Goal: Information Seeking & Learning: Learn about a topic

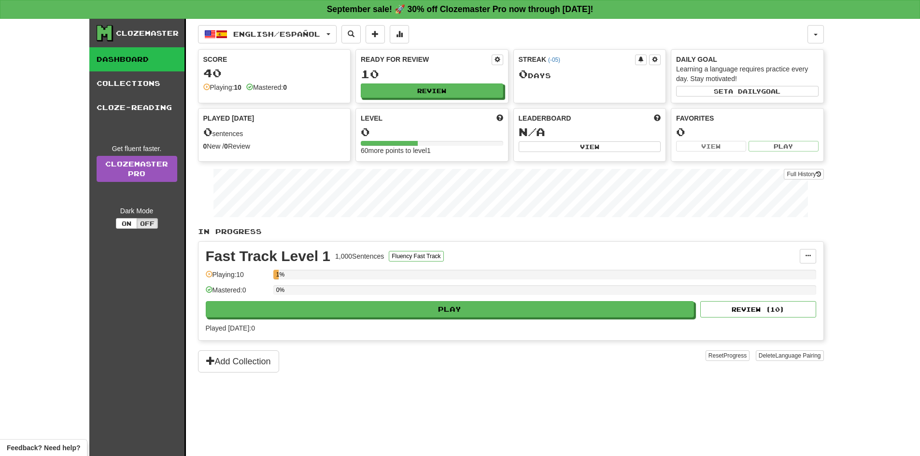
click at [452, 317] on button "Play" at bounding box center [450, 309] width 489 height 16
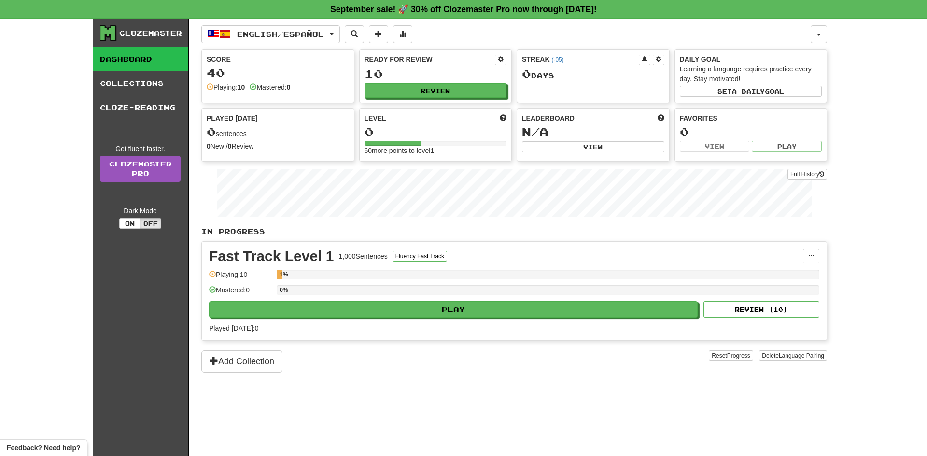
select select "**"
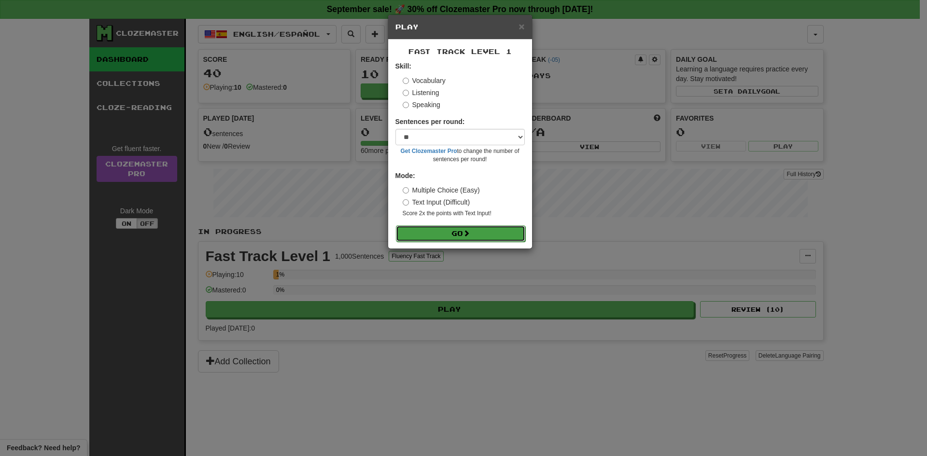
click at [476, 234] on button "Go" at bounding box center [460, 234] width 129 height 16
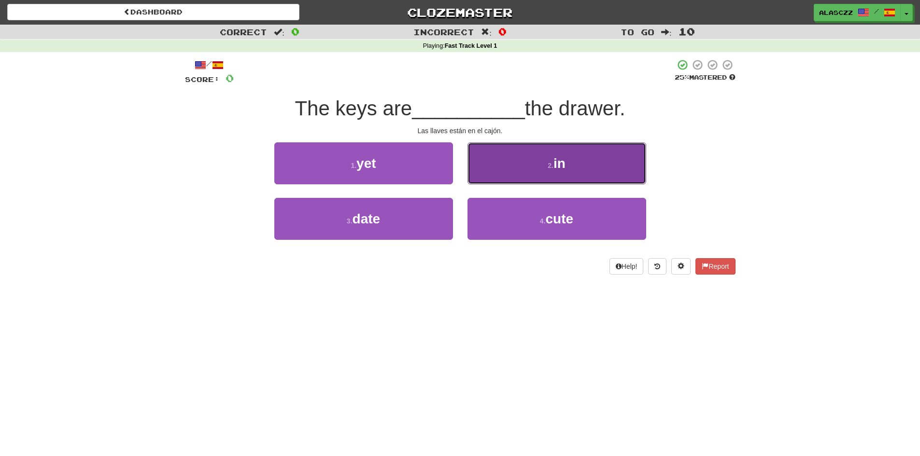
click at [533, 151] on button "2 . in" at bounding box center [557, 163] width 179 height 42
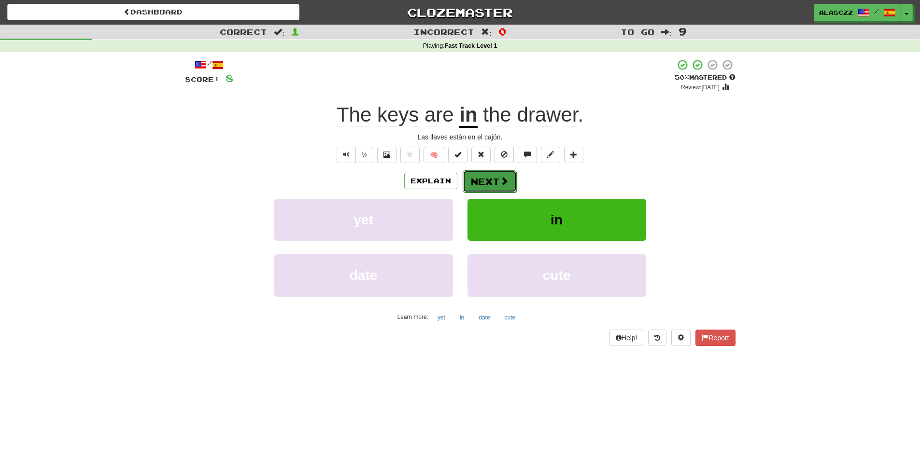
click at [489, 185] on button "Next" at bounding box center [490, 181] width 54 height 22
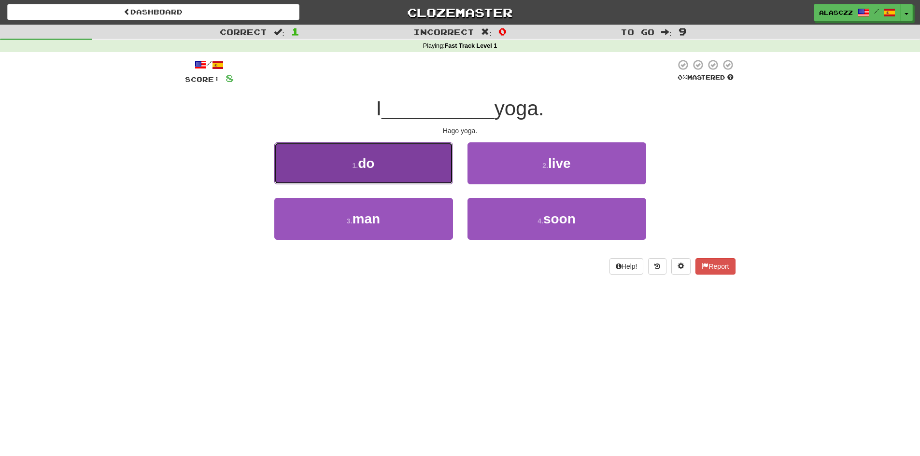
click at [378, 170] on button "1 . do" at bounding box center [363, 163] width 179 height 42
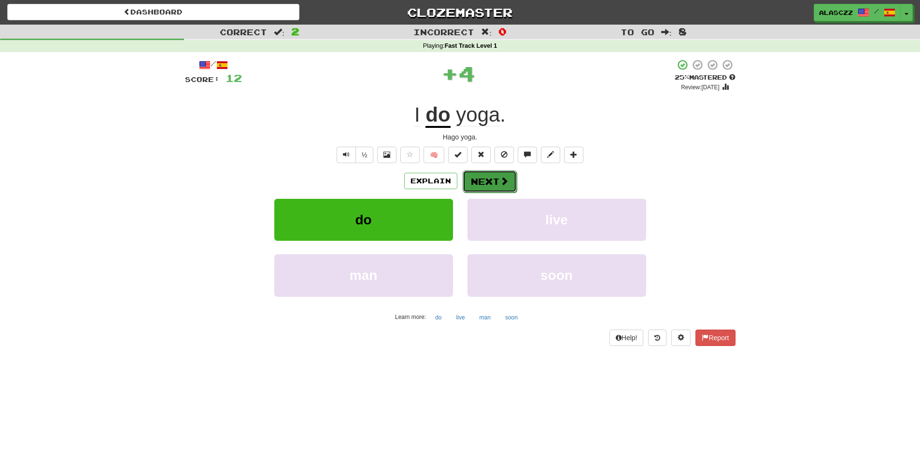
click at [490, 181] on button "Next" at bounding box center [490, 181] width 54 height 22
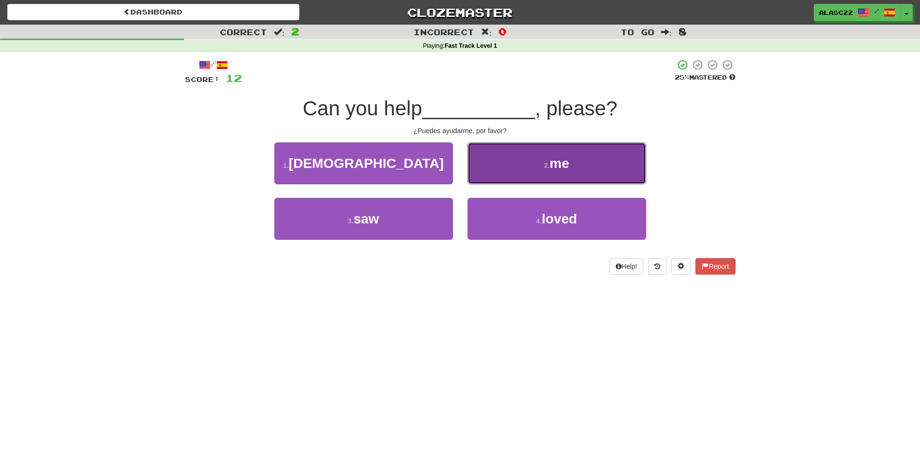
click at [519, 166] on button "2 . me" at bounding box center [557, 163] width 179 height 42
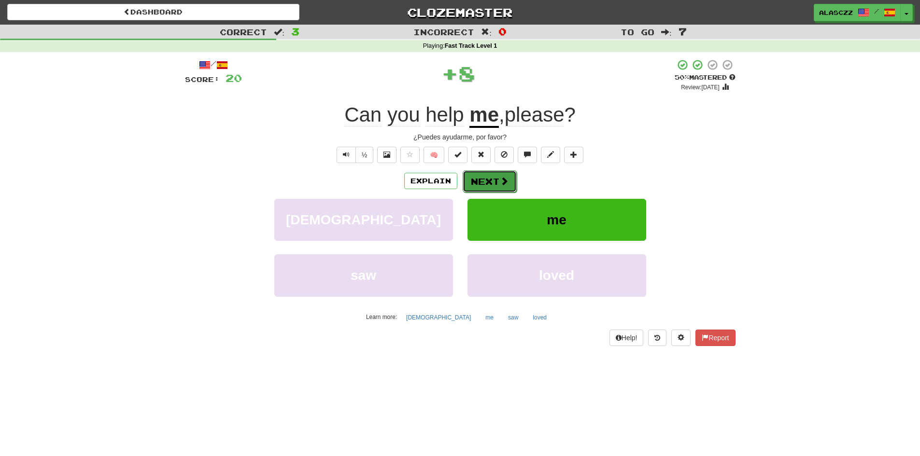
click at [506, 181] on span at bounding box center [504, 181] width 9 height 9
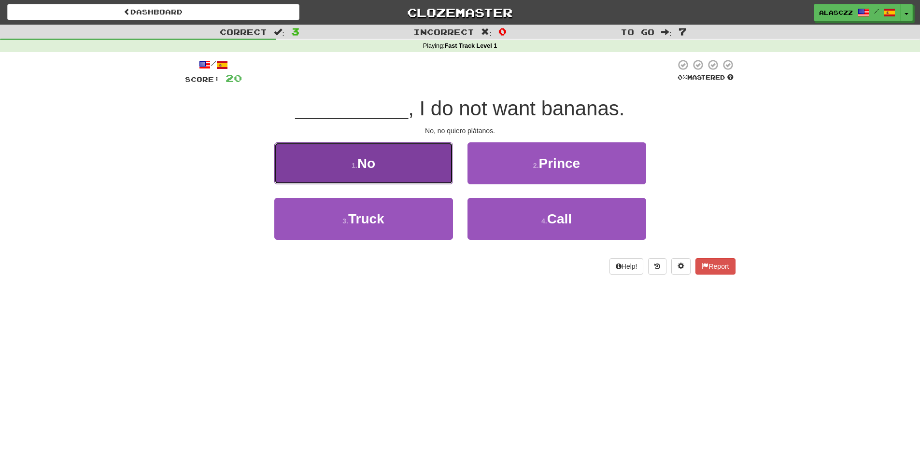
click at [402, 155] on button "1 . No" at bounding box center [363, 163] width 179 height 42
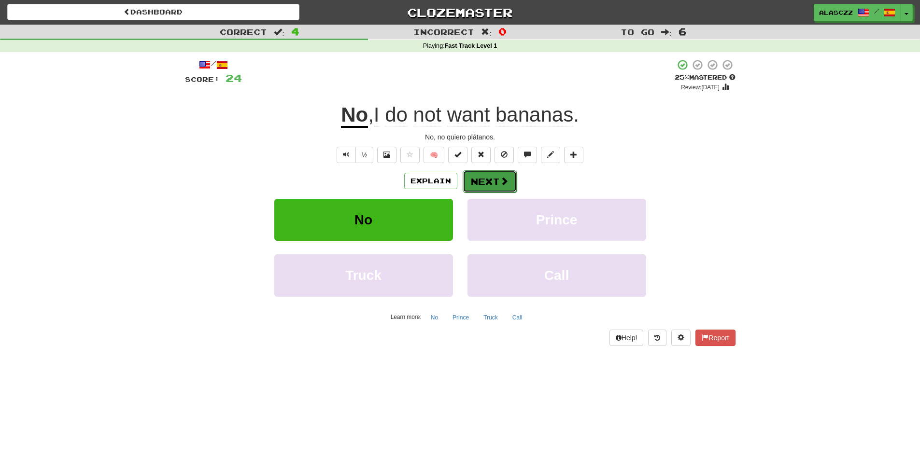
click at [485, 189] on button "Next" at bounding box center [490, 181] width 54 height 22
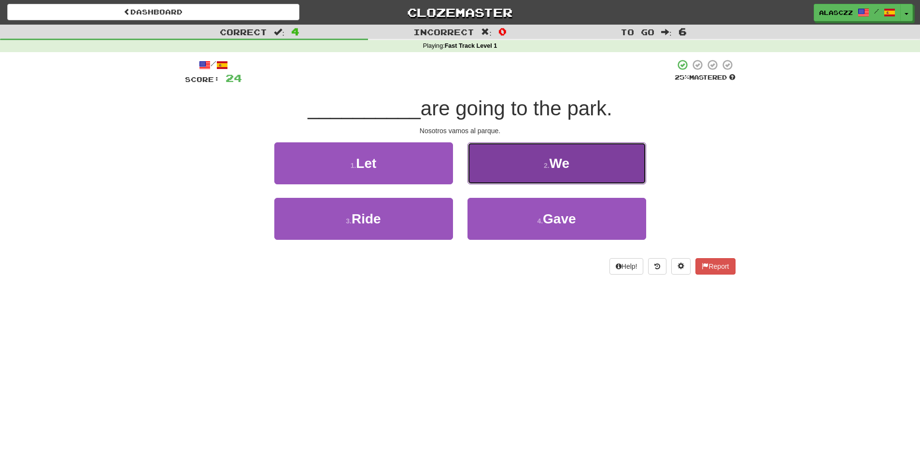
click at [519, 164] on button "2 . We" at bounding box center [557, 163] width 179 height 42
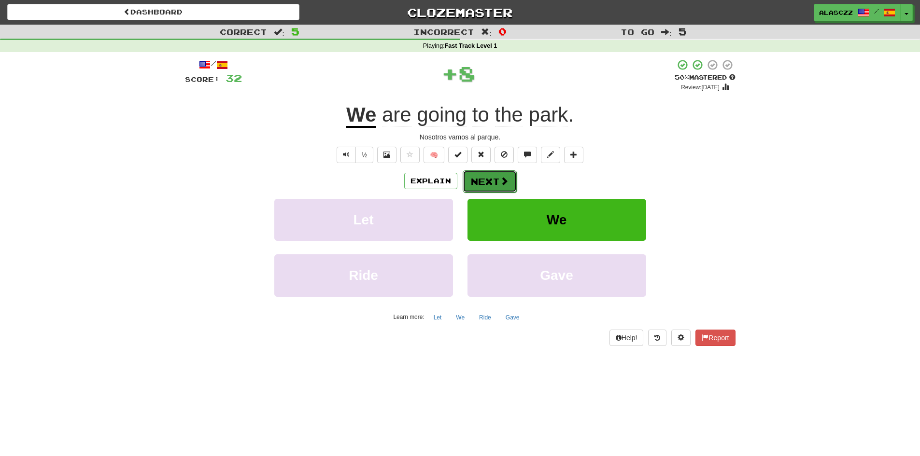
click at [489, 185] on button "Next" at bounding box center [490, 181] width 54 height 22
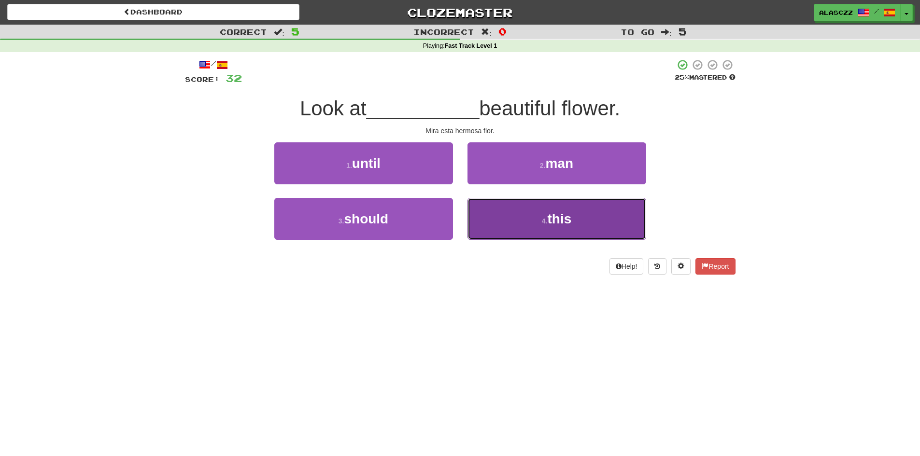
click at [542, 207] on button "4 . this" at bounding box center [557, 219] width 179 height 42
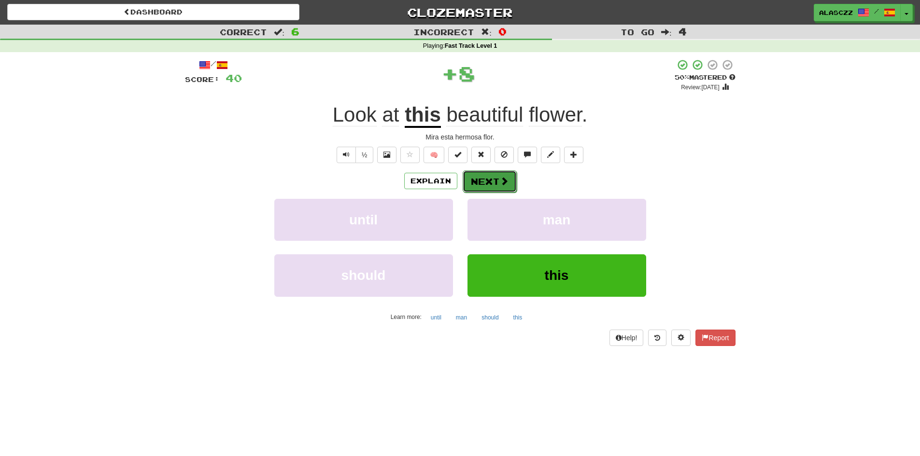
click at [507, 183] on span at bounding box center [504, 181] width 9 height 9
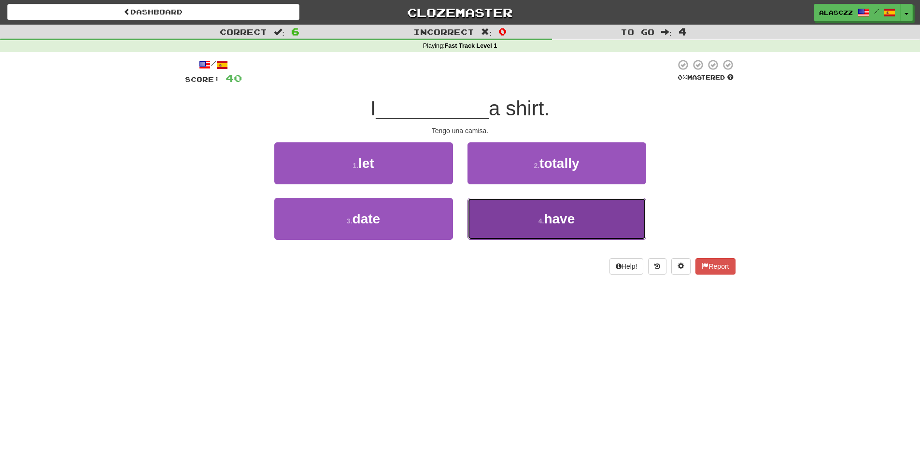
click at [548, 226] on span "have" at bounding box center [559, 219] width 31 height 15
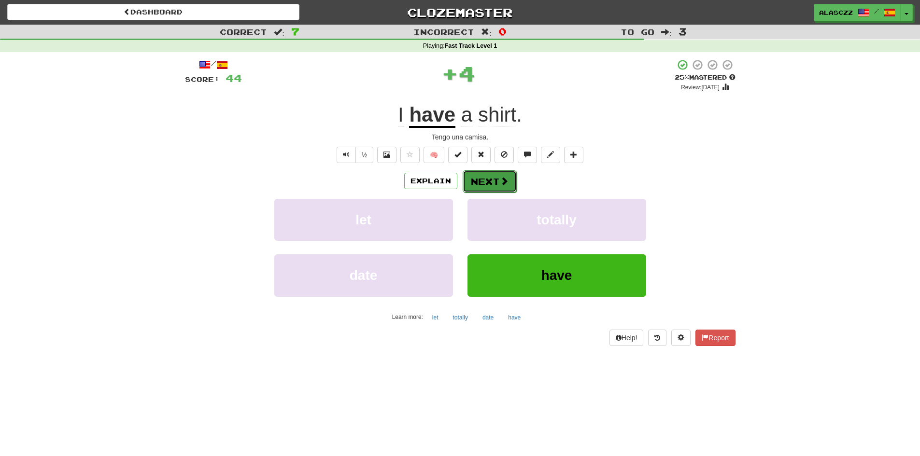
click at [498, 180] on button "Next" at bounding box center [490, 181] width 54 height 22
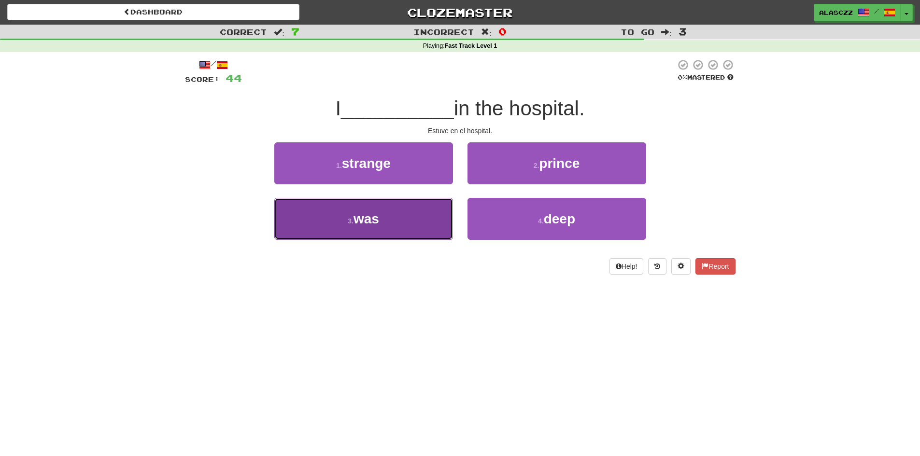
click at [387, 222] on button "3 . was" at bounding box center [363, 219] width 179 height 42
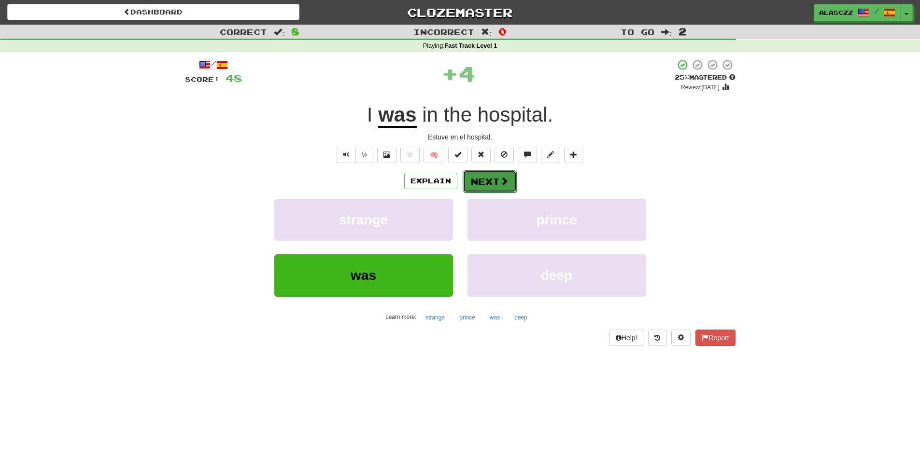
click at [484, 185] on button "Next" at bounding box center [490, 181] width 54 height 22
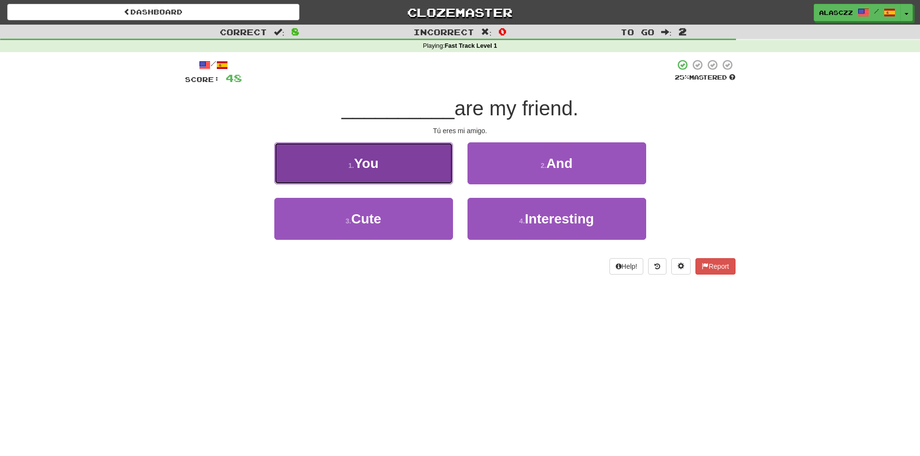
click at [435, 170] on button "1 . You" at bounding box center [363, 163] width 179 height 42
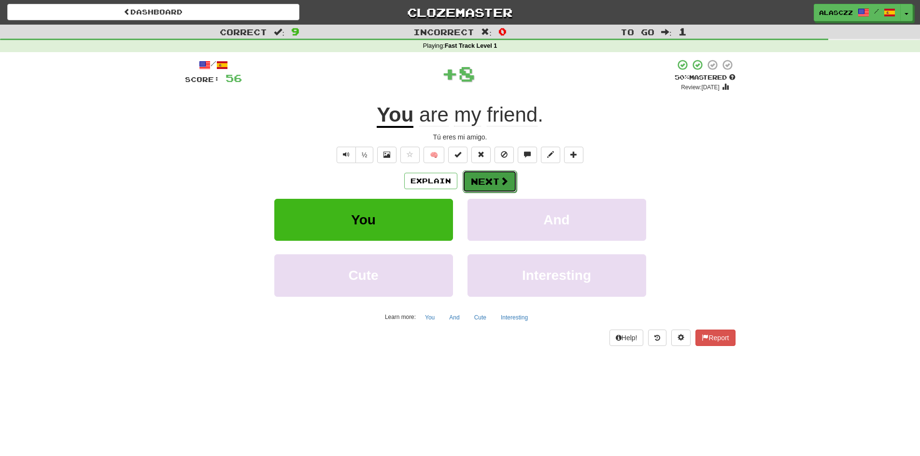
click at [477, 185] on button "Next" at bounding box center [490, 181] width 54 height 22
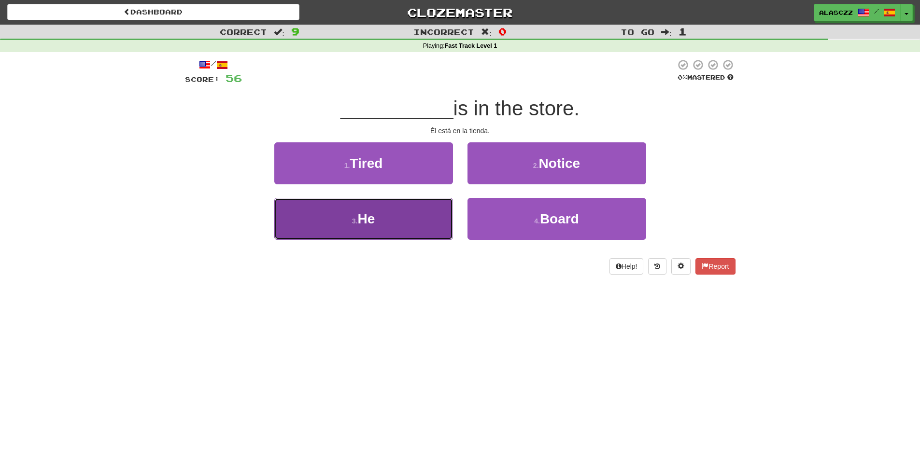
click at [444, 217] on button "3 . He" at bounding box center [363, 219] width 179 height 42
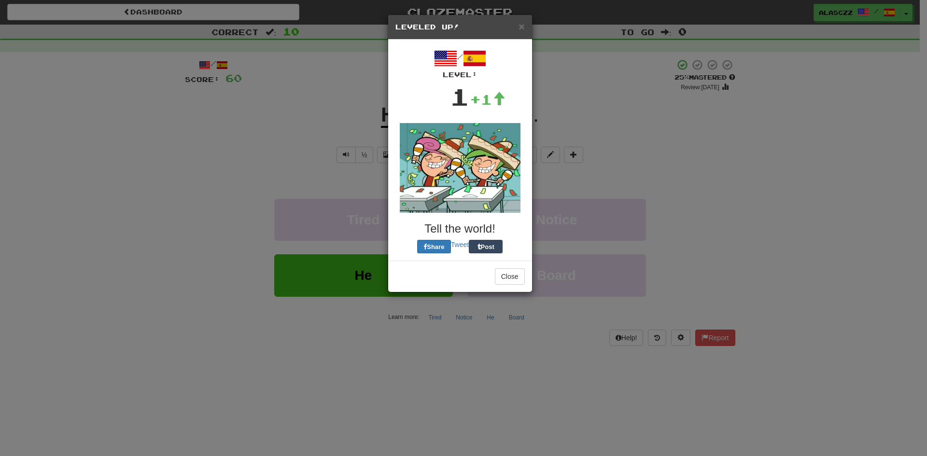
click at [486, 178] on body "Dashboard Clozemaster Alasczz / Toggle Dropdown Dashboard Leaderboard Activity …" at bounding box center [463, 399] width 927 height 799
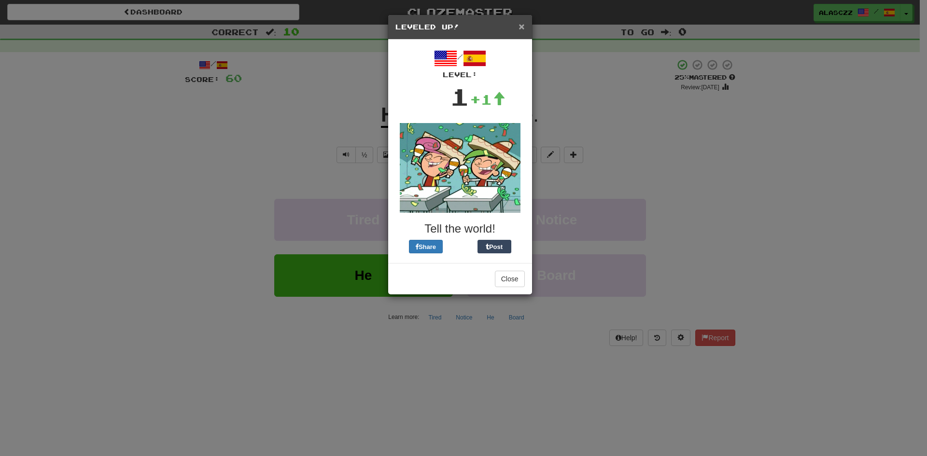
click at [520, 28] on span "×" at bounding box center [522, 26] width 6 height 11
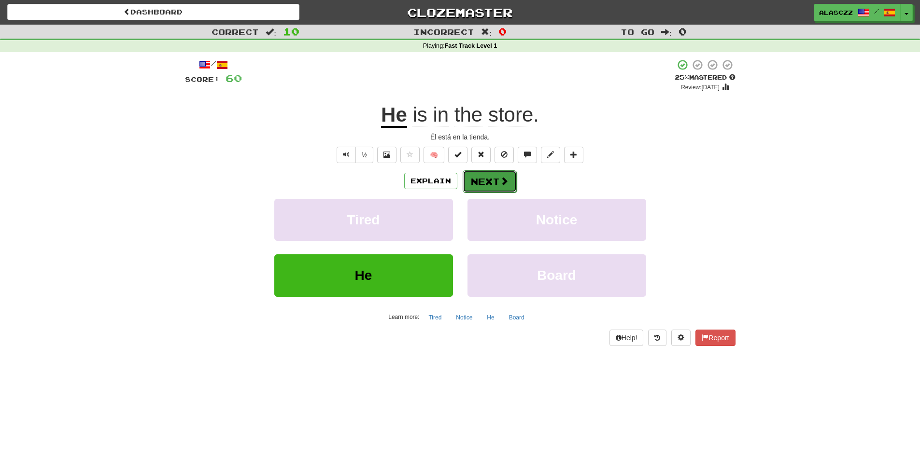
click at [502, 183] on span at bounding box center [504, 181] width 9 height 9
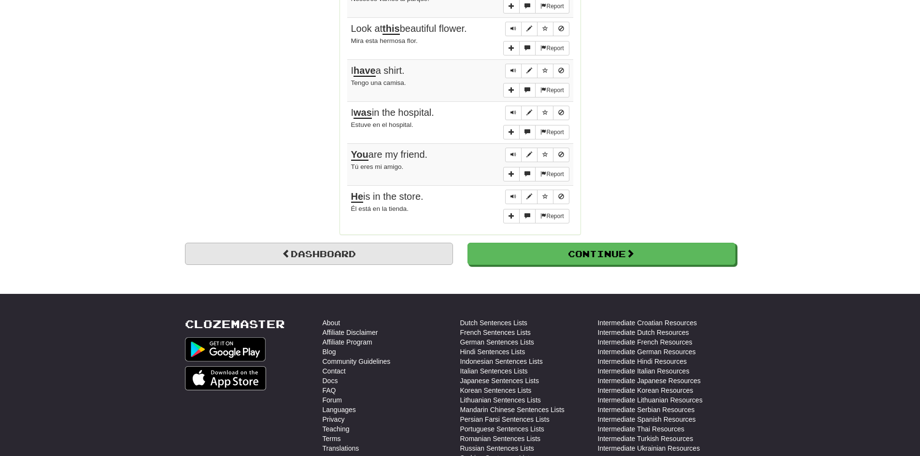
scroll to position [770, 0]
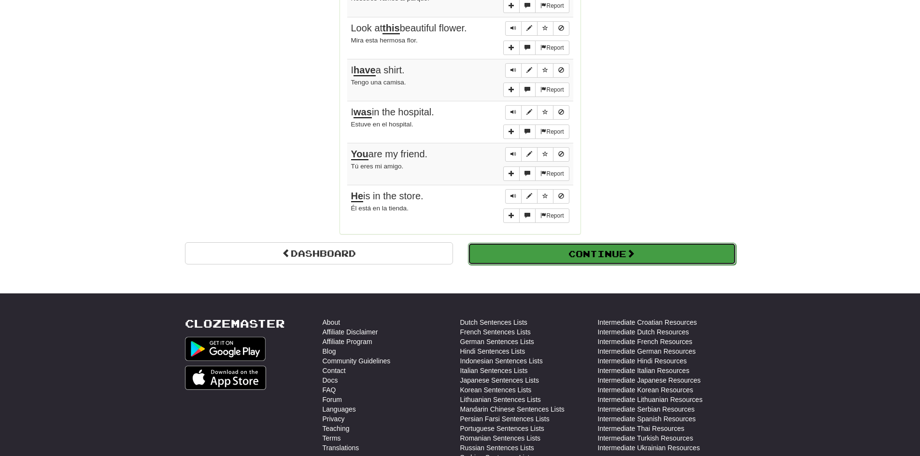
click at [516, 251] on button "Continue" at bounding box center [602, 254] width 268 height 22
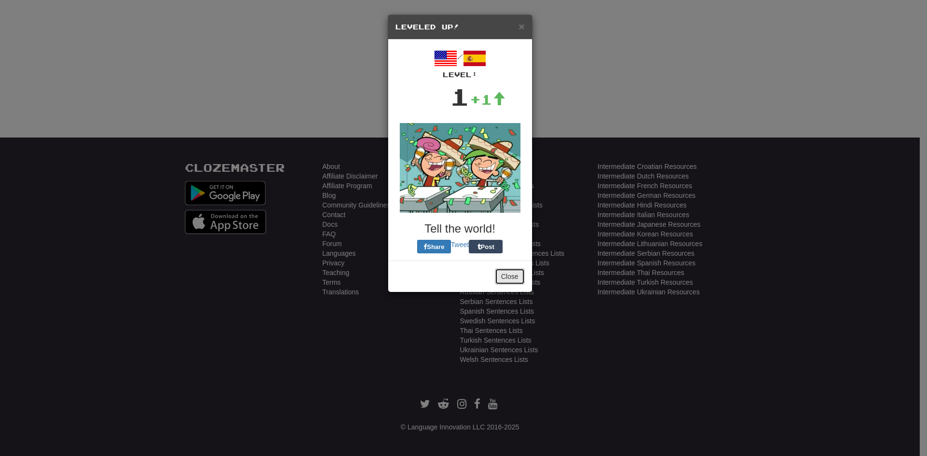
click at [505, 270] on button "Close" at bounding box center [510, 277] width 30 height 16
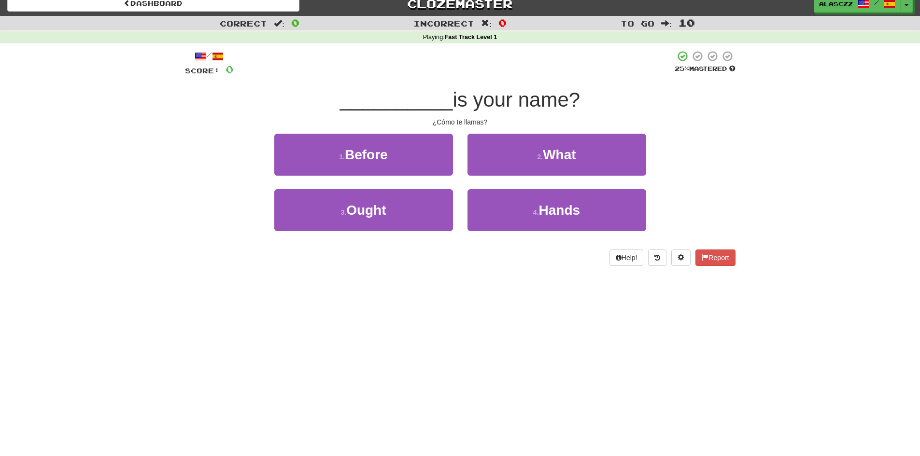
scroll to position [0, 0]
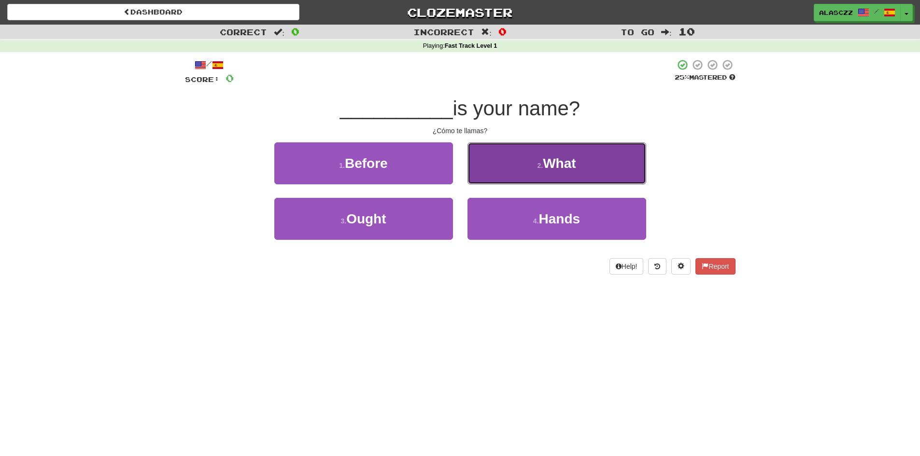
click at [538, 158] on button "2 . What" at bounding box center [557, 163] width 179 height 42
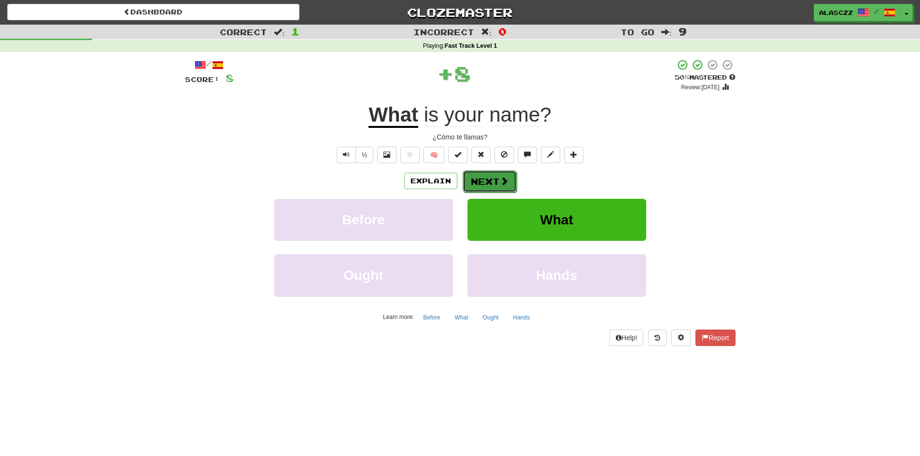
click at [505, 188] on button "Next" at bounding box center [490, 181] width 54 height 22
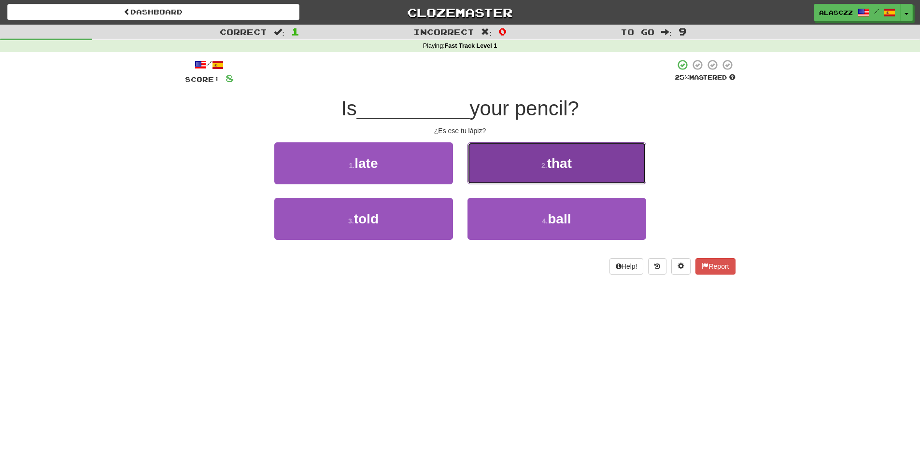
click at [508, 181] on button "2 . that" at bounding box center [557, 163] width 179 height 42
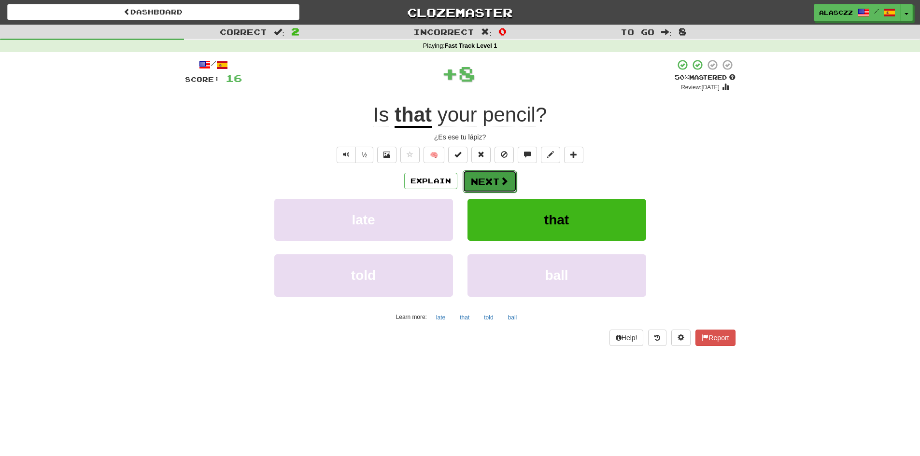
click at [500, 183] on span at bounding box center [504, 181] width 9 height 9
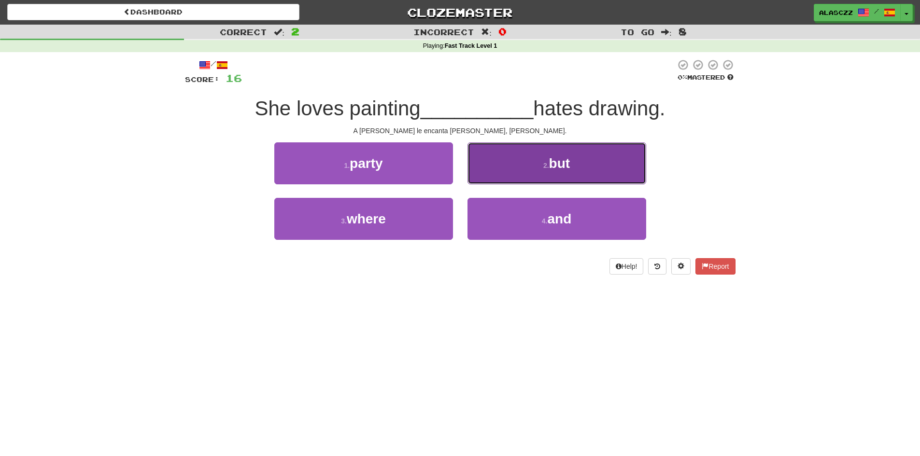
click at [546, 158] on button "2 . but" at bounding box center [557, 163] width 179 height 42
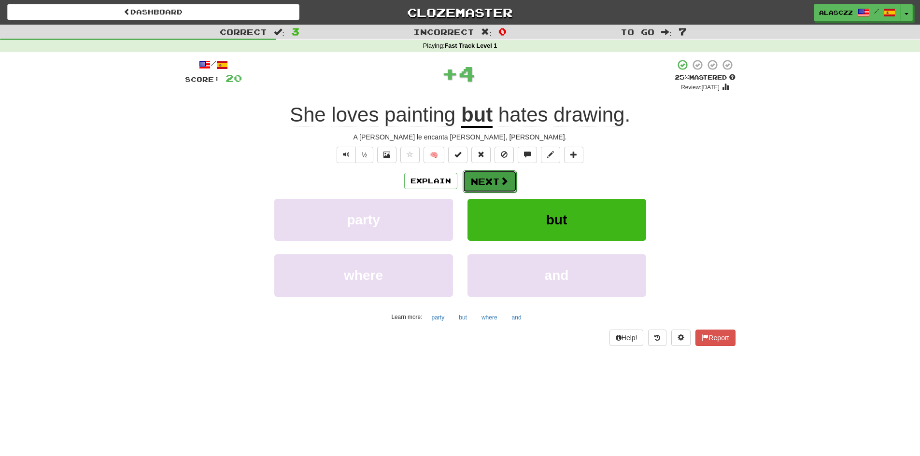
click at [506, 188] on button "Next" at bounding box center [490, 181] width 54 height 22
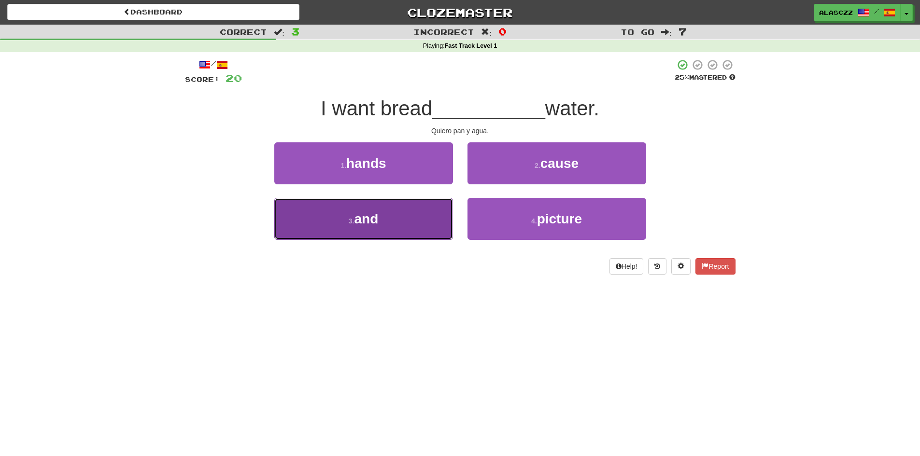
click at [414, 225] on button "3 . and" at bounding box center [363, 219] width 179 height 42
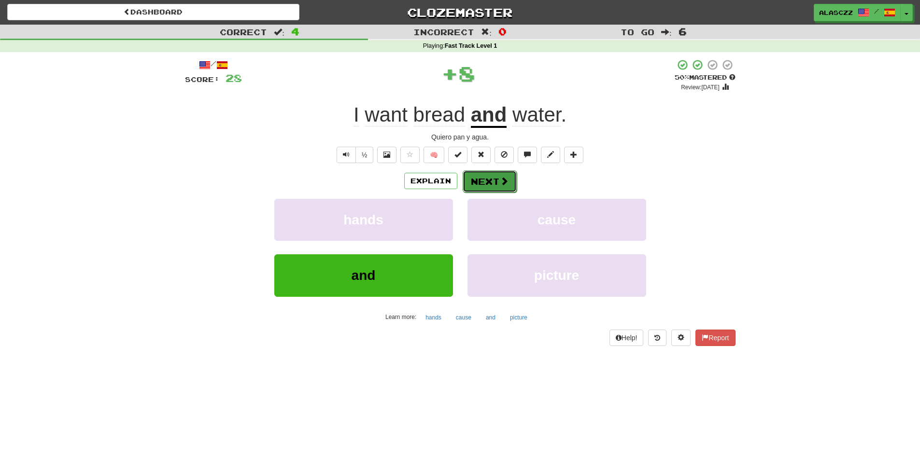
click at [489, 185] on button "Next" at bounding box center [490, 181] width 54 height 22
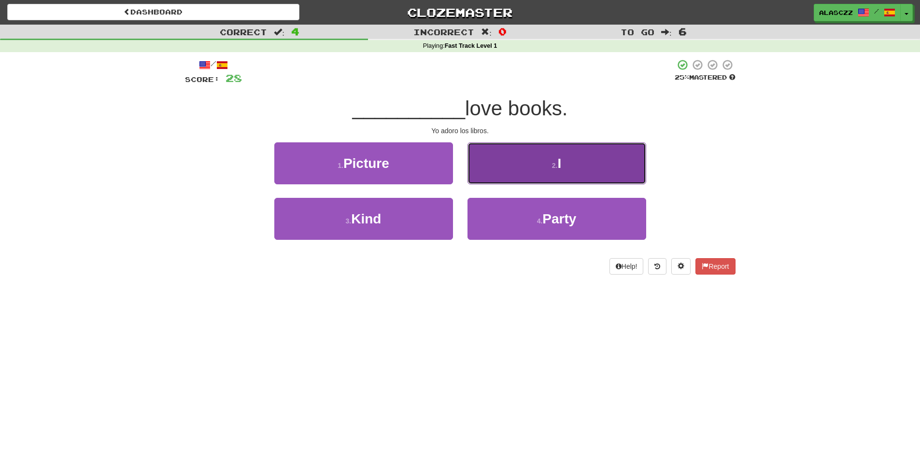
click at [480, 176] on button "2 . I" at bounding box center [557, 163] width 179 height 42
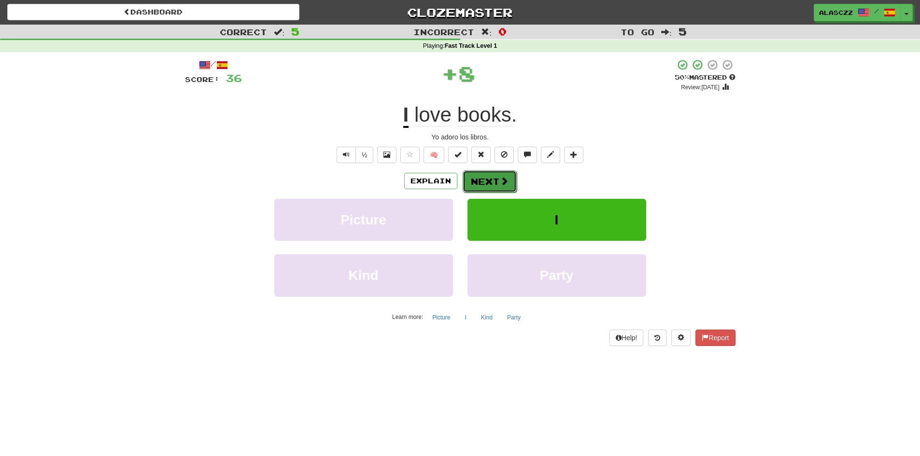
click at [494, 186] on button "Next" at bounding box center [490, 181] width 54 height 22
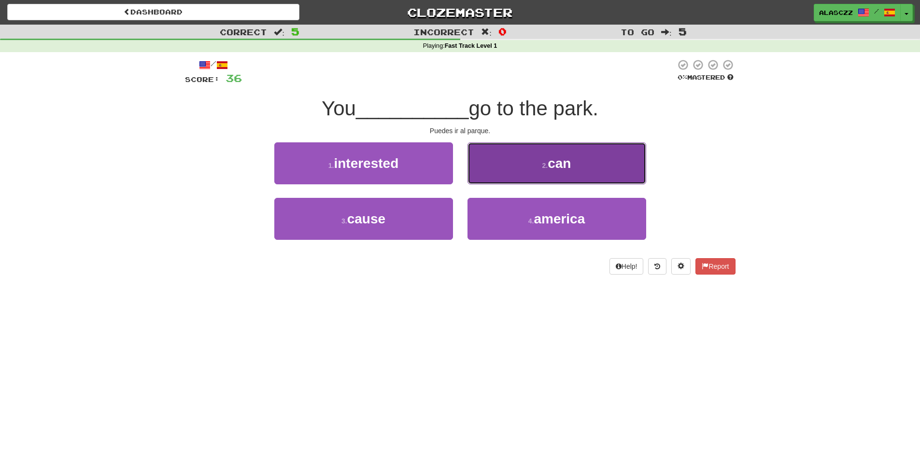
click at [506, 171] on button "2 . can" at bounding box center [557, 163] width 179 height 42
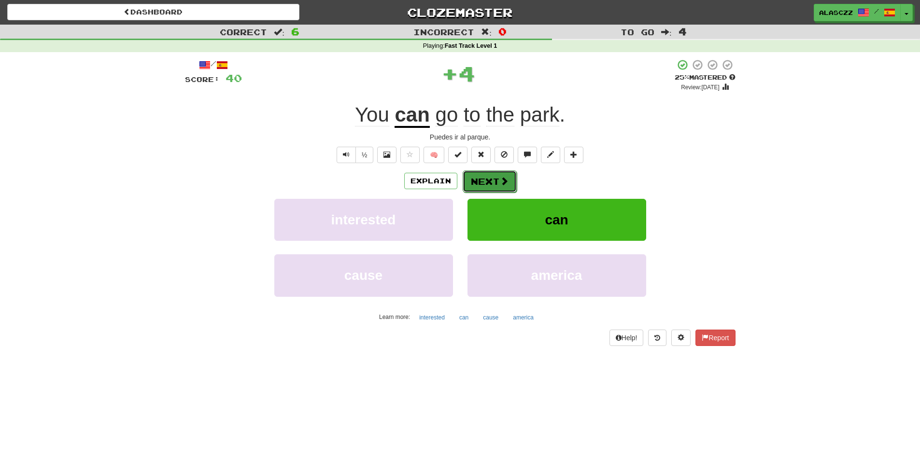
click at [495, 180] on button "Next" at bounding box center [490, 181] width 54 height 22
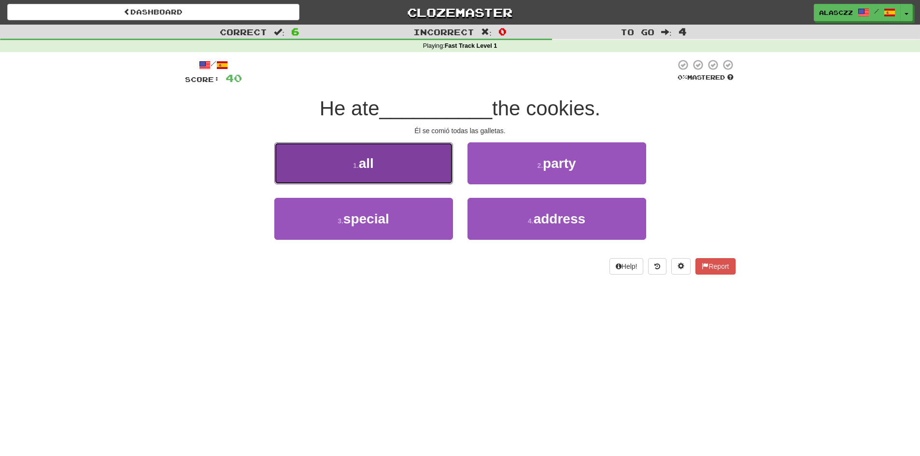
click at [375, 169] on button "1 . all" at bounding box center [363, 163] width 179 height 42
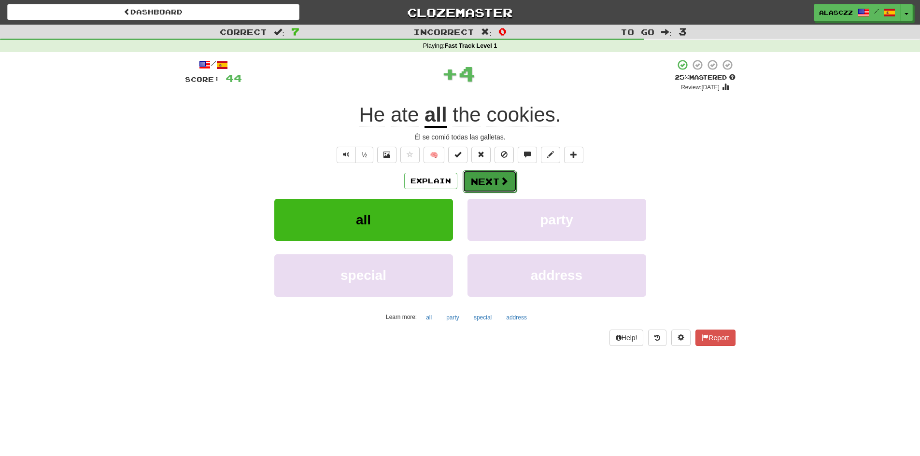
click at [488, 183] on button "Next" at bounding box center [490, 181] width 54 height 22
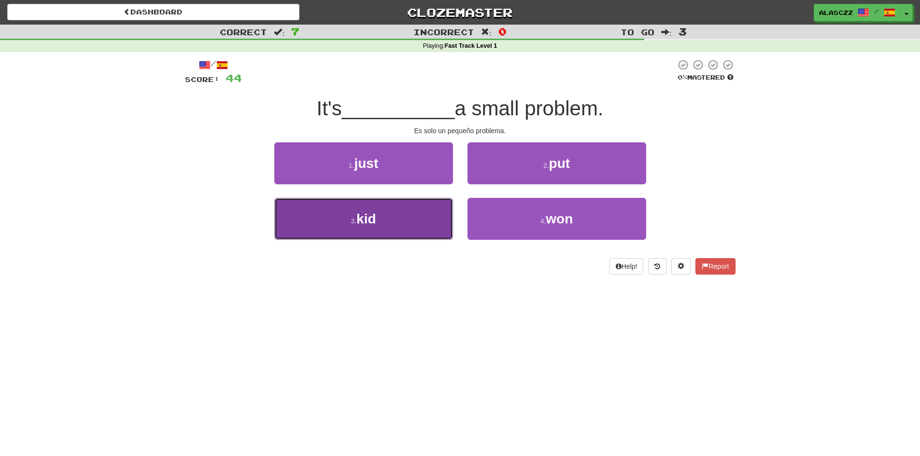
click at [438, 229] on button "3 . kid" at bounding box center [363, 219] width 179 height 42
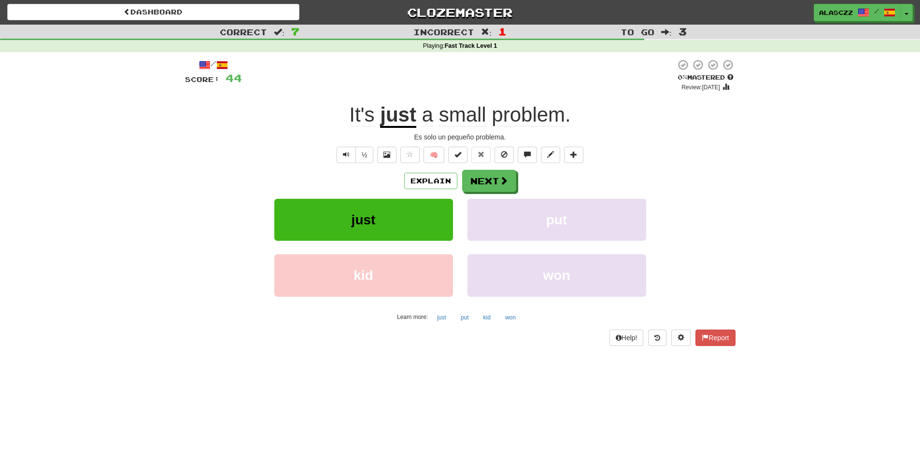
click at [497, 195] on div "Explain Next just put kid won Learn more: just put kid won" at bounding box center [460, 247] width 551 height 155
click at [497, 193] on div "Explain Next just put kid won Learn more: just put kid won" at bounding box center [460, 247] width 551 height 155
click at [501, 187] on button "Next" at bounding box center [490, 181] width 54 height 22
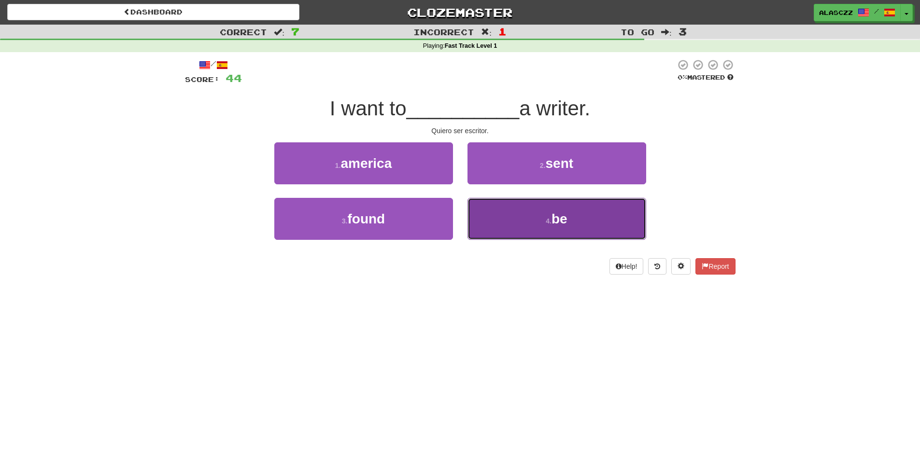
click at [512, 221] on button "4 . be" at bounding box center [557, 219] width 179 height 42
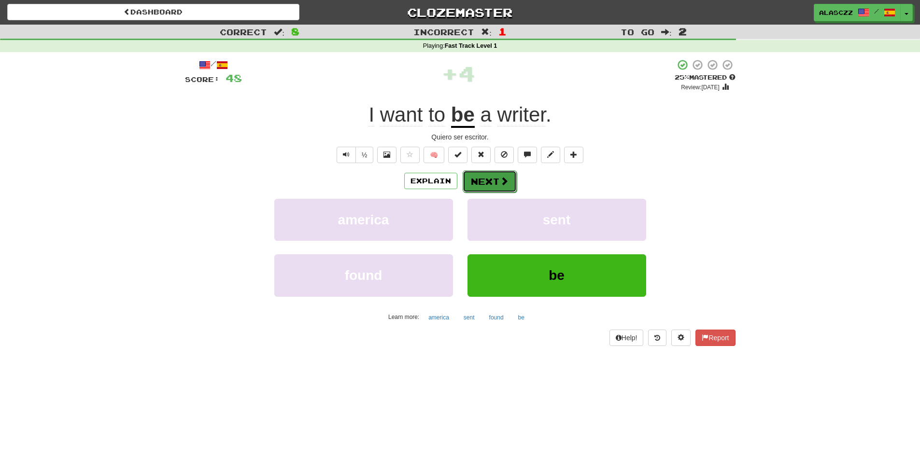
click at [486, 183] on button "Next" at bounding box center [490, 181] width 54 height 22
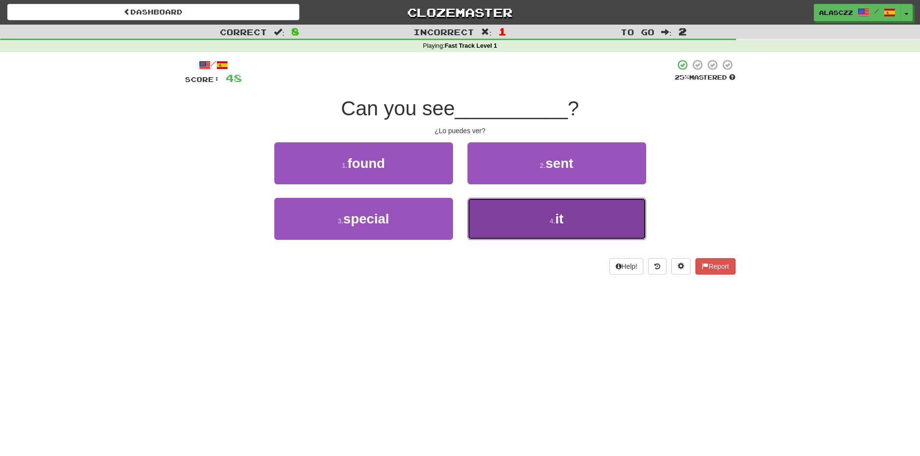
click at [484, 222] on button "4 . it" at bounding box center [557, 219] width 179 height 42
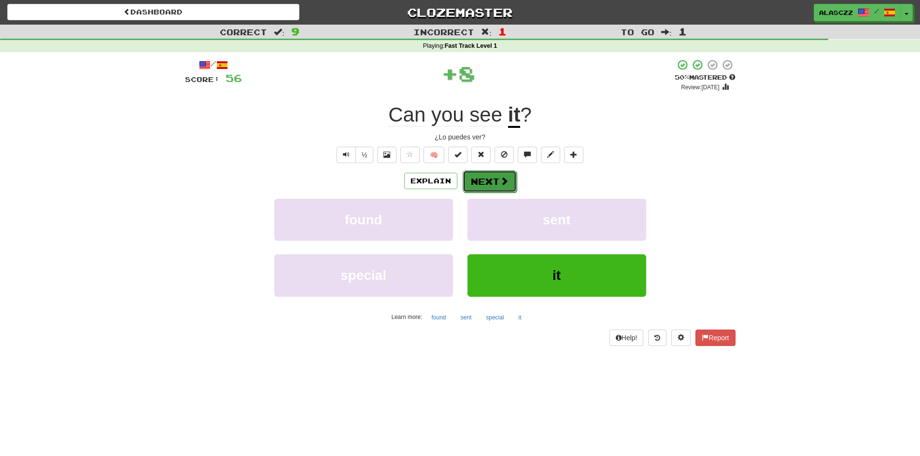
click at [493, 185] on button "Next" at bounding box center [490, 181] width 54 height 22
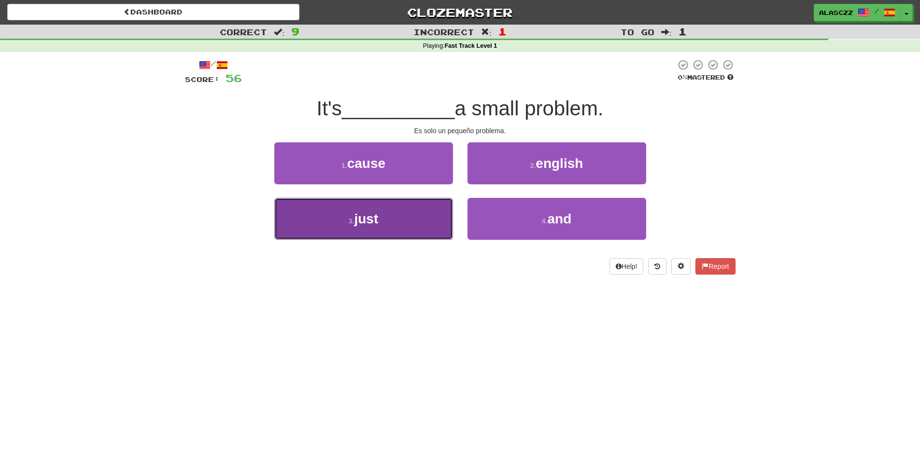
click at [415, 220] on button "3 . just" at bounding box center [363, 219] width 179 height 42
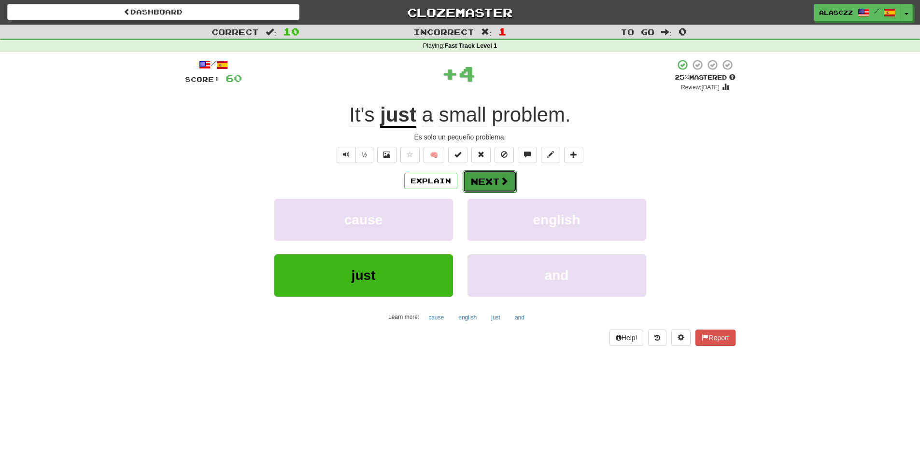
click at [498, 182] on button "Next" at bounding box center [490, 181] width 54 height 22
